Goal: Task Accomplishment & Management: Complete application form

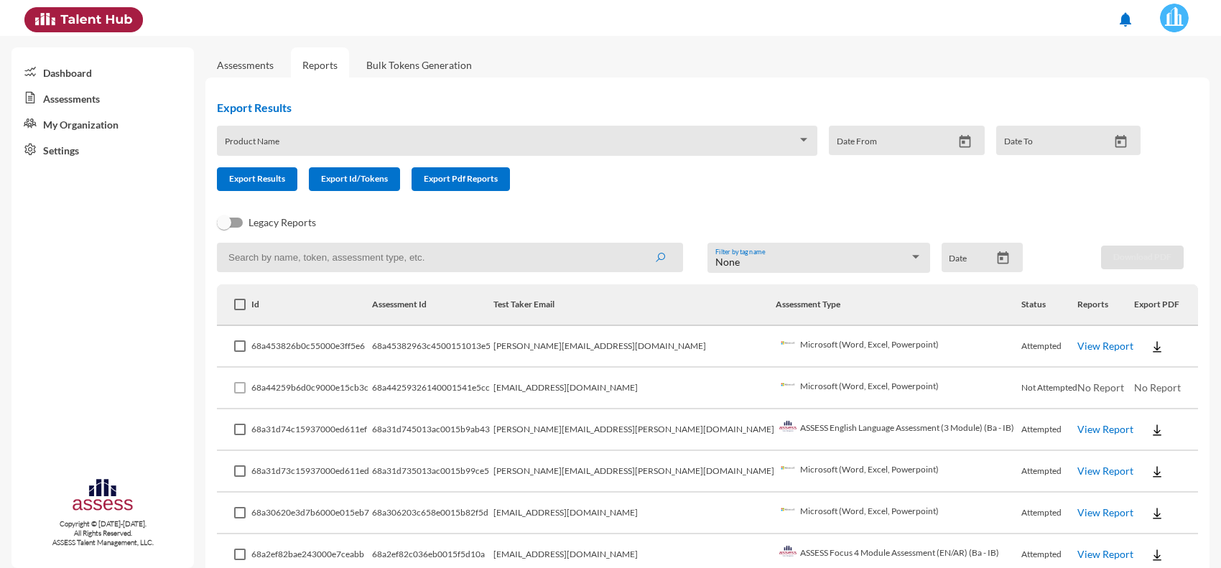
click at [823, 379] on td "Microsoft (Word, Excel, Powerpoint)" at bounding box center [899, 389] width 246 height 42
click at [1078, 353] on td "View Report" at bounding box center [1106, 347] width 56 height 42
click at [1078, 349] on link "View Report" at bounding box center [1106, 346] width 56 height 12
click at [713, 361] on td "[PERSON_NAME][EMAIL_ADDRESS][DOMAIN_NAME]" at bounding box center [635, 347] width 283 height 42
click at [1078, 510] on link "View Report" at bounding box center [1106, 512] width 56 height 12
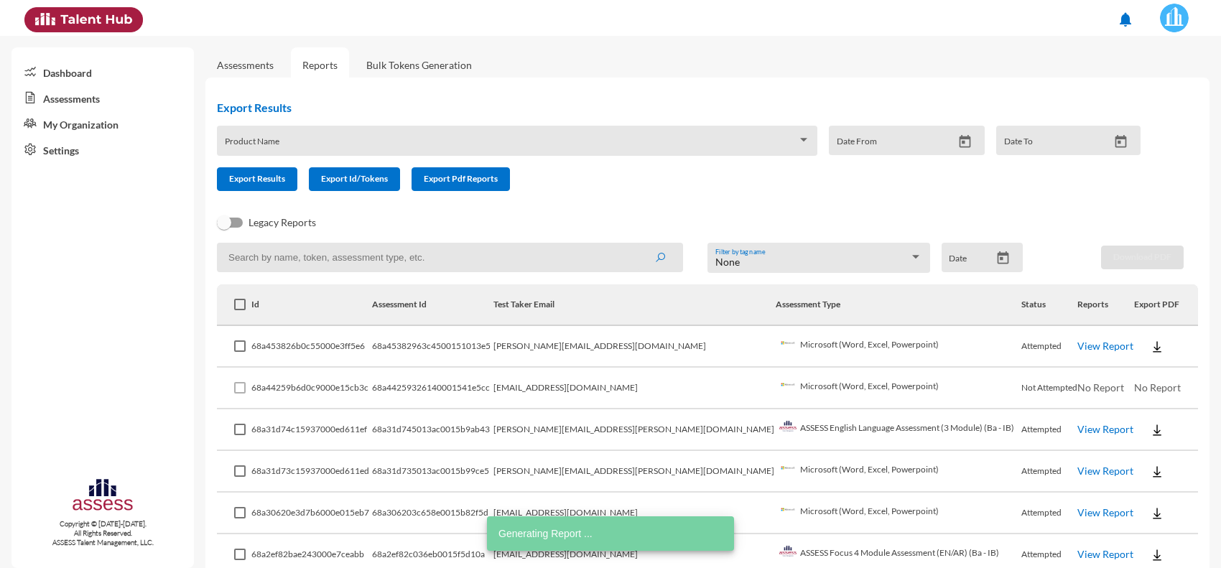
click at [246, 76] on link "Assessments" at bounding box center [245, 64] width 80 height 35
click at [249, 67] on link "Assessments" at bounding box center [245, 65] width 57 height 12
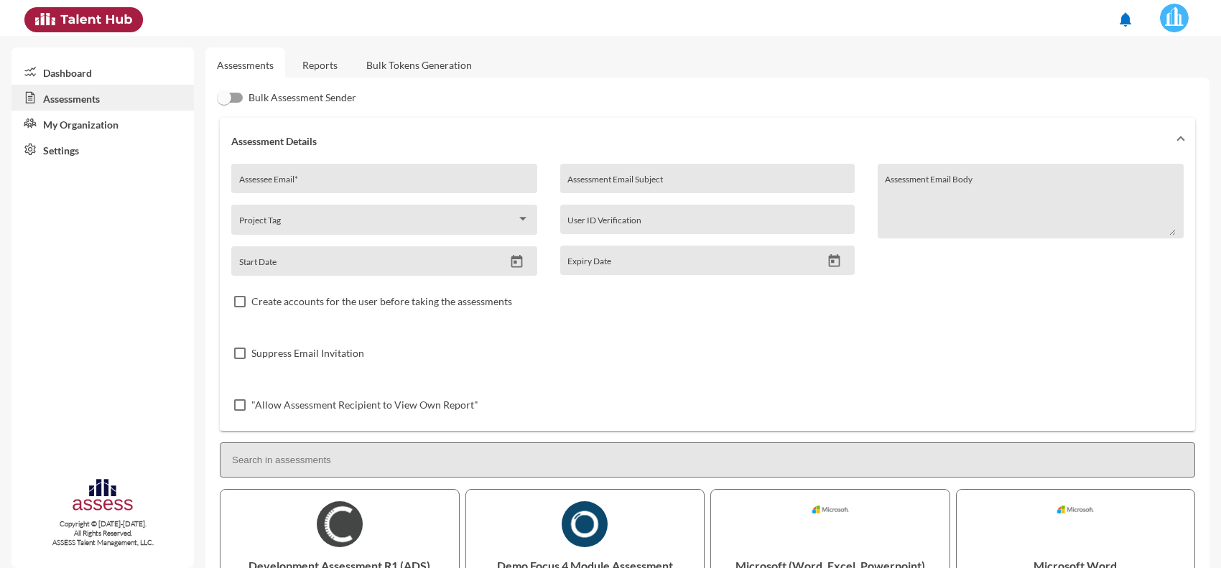
click at [349, 183] on input "Assessee Email *" at bounding box center [384, 183] width 291 height 11
paste input "mohamedabdelsalm590@gmail.com"
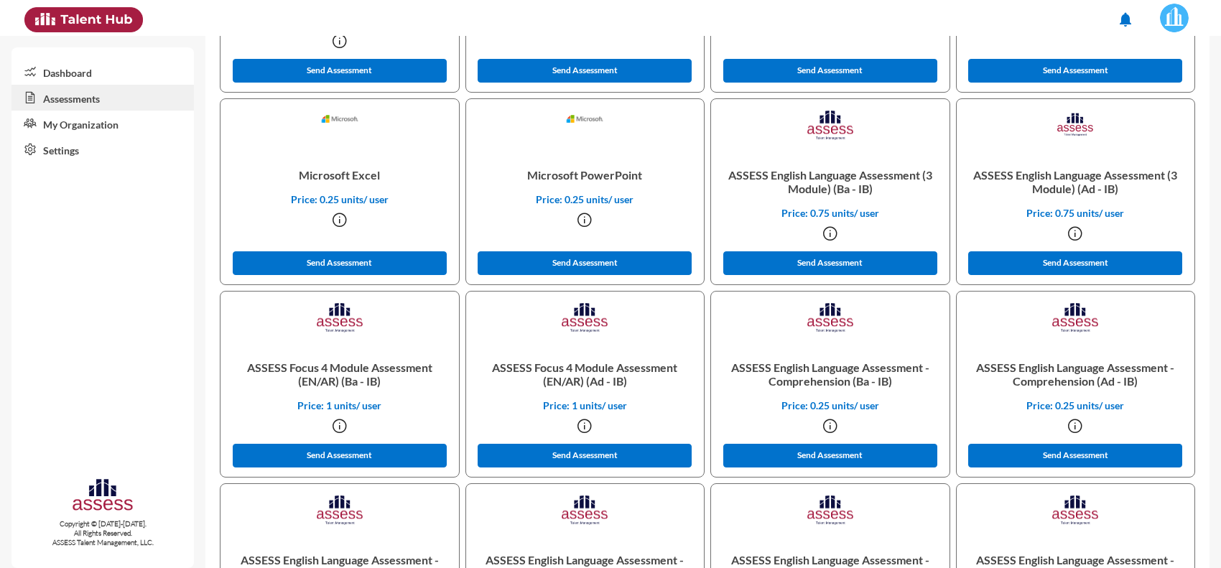
scroll to position [629, 0]
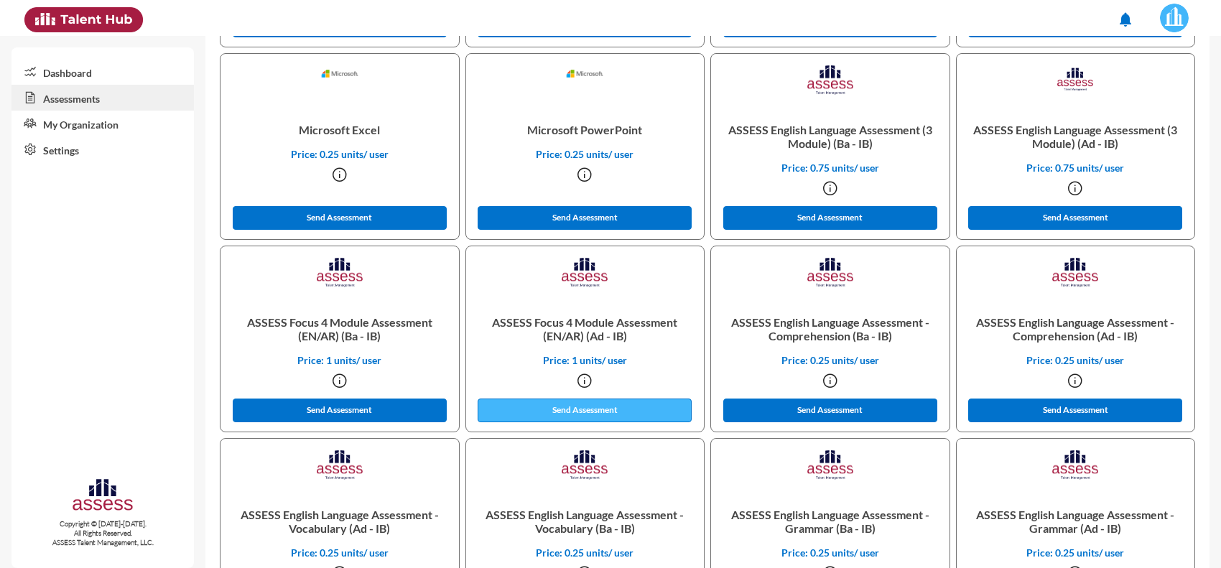
type input "mohamedabdelsalm590@gmail.com"
click at [524, 403] on button "Send Assessment" at bounding box center [585, 411] width 214 height 24
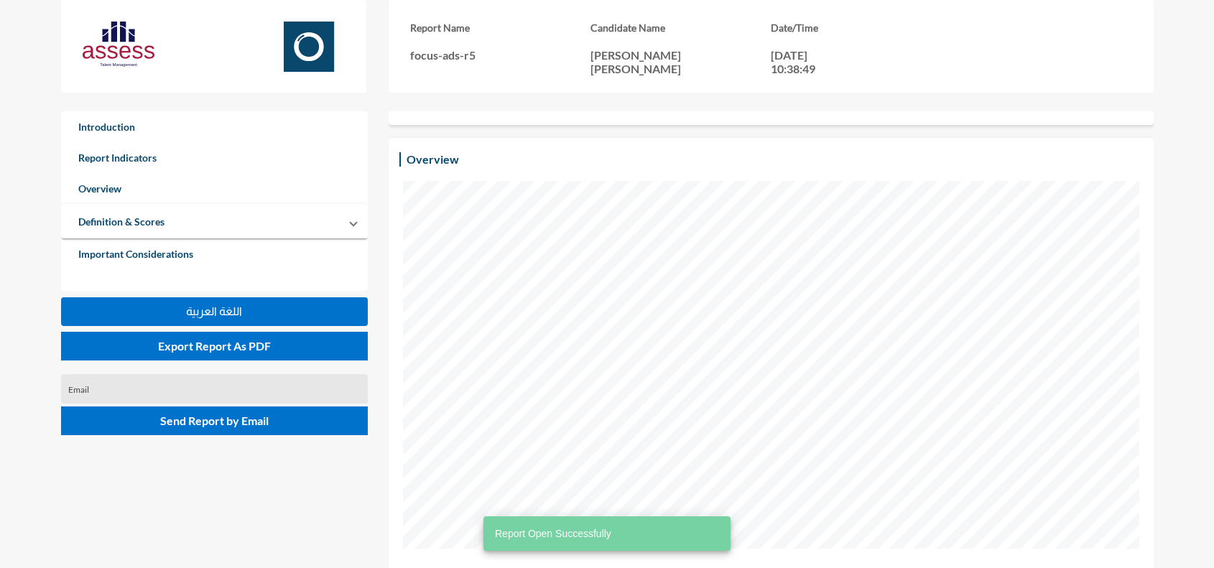
scroll to position [629, 0]
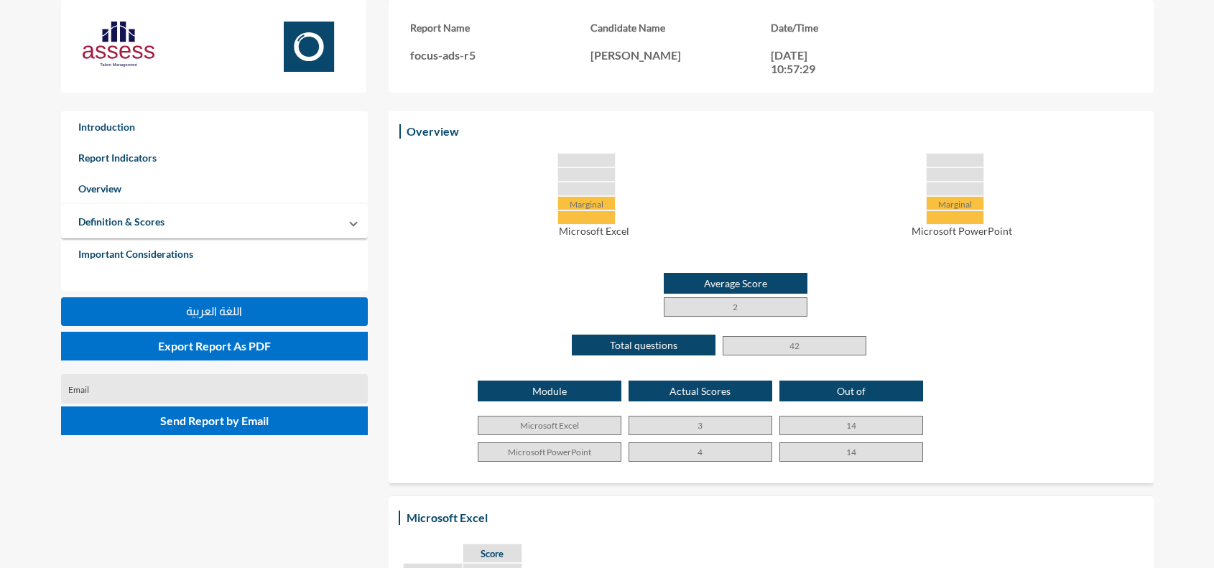
scroll to position [269, 0]
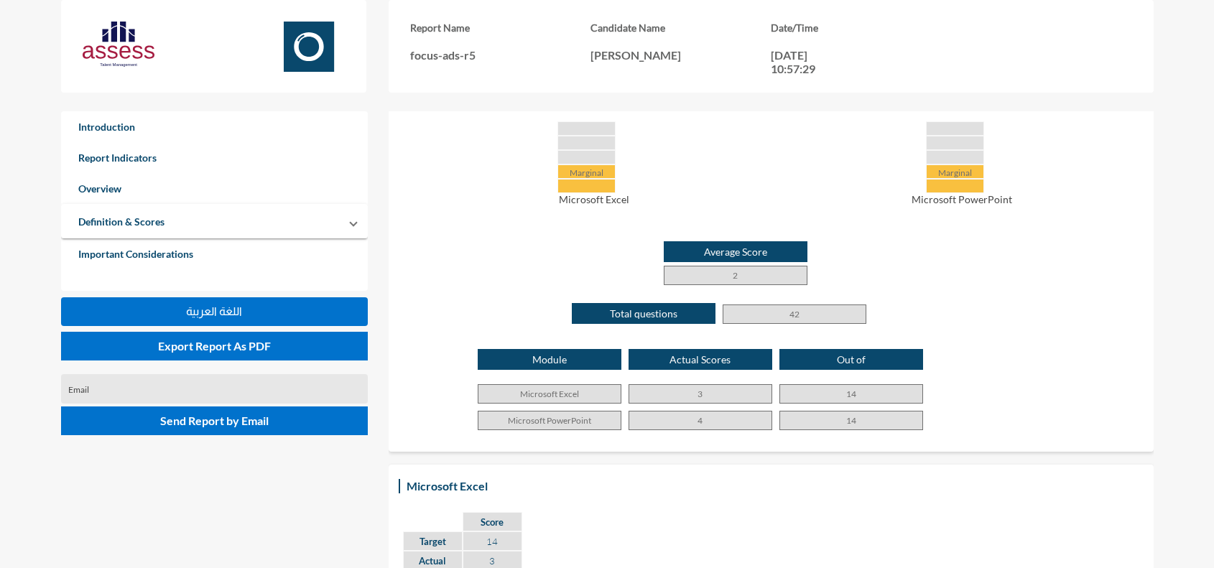
click at [702, 404] on div "Module Actual Scores Out of Microsoft Excel 3 14 Microsoft PowerPoint 4 14" at bounding box center [771, 393] width 736 height 88
click at [704, 399] on p "3" at bounding box center [701, 393] width 144 height 19
click at [704, 397] on p "3" at bounding box center [701, 393] width 144 height 19
